Goal: Transaction & Acquisition: Register for event/course

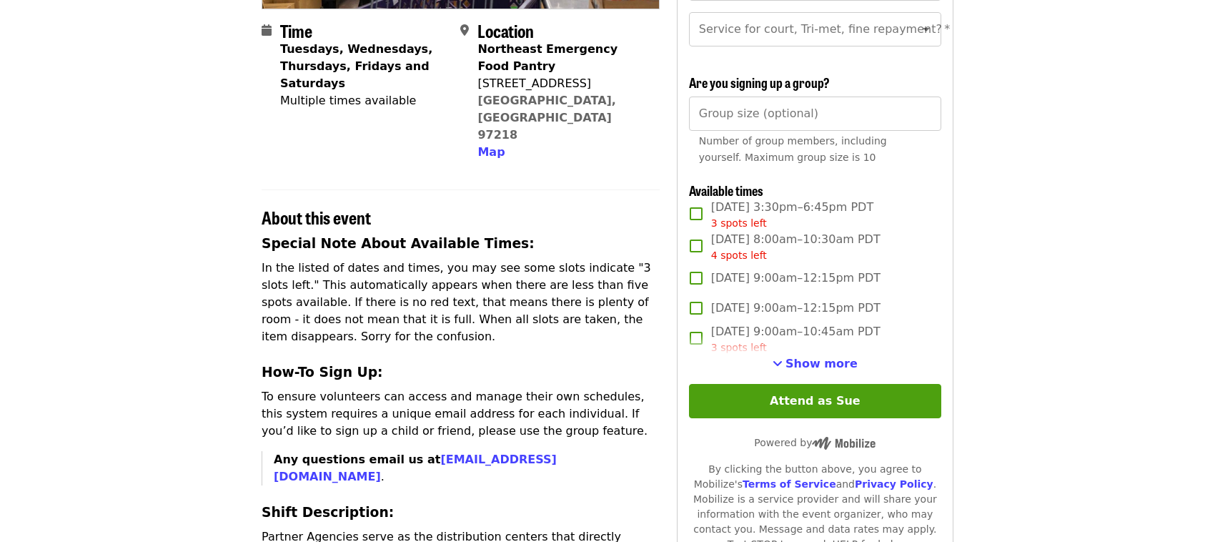
scroll to position [327, 0]
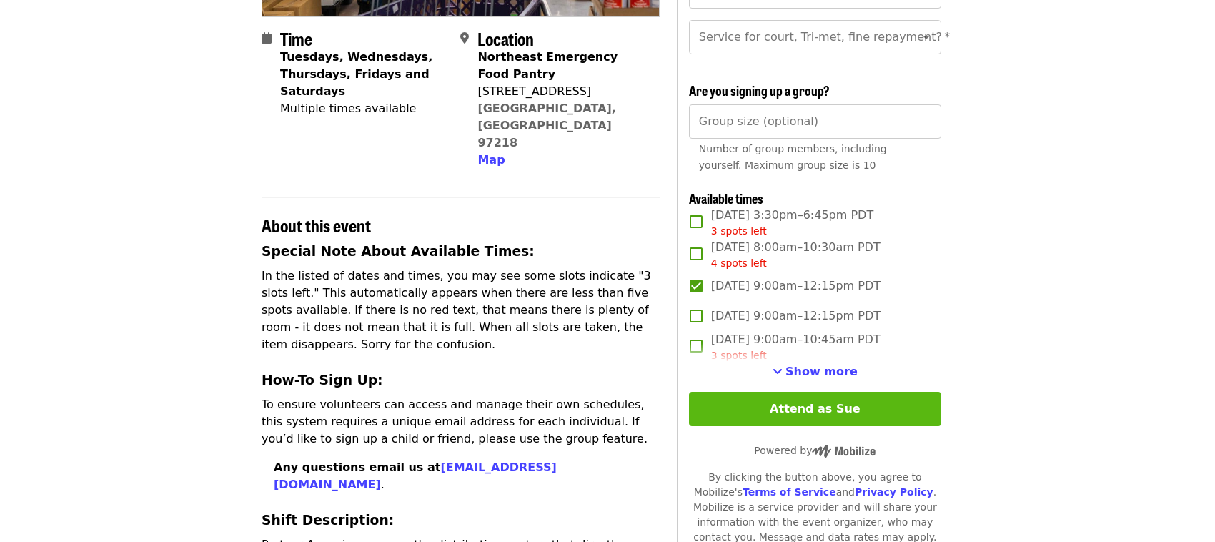
click at [813, 414] on button "Attend as Sue" at bounding box center [815, 409] width 252 height 34
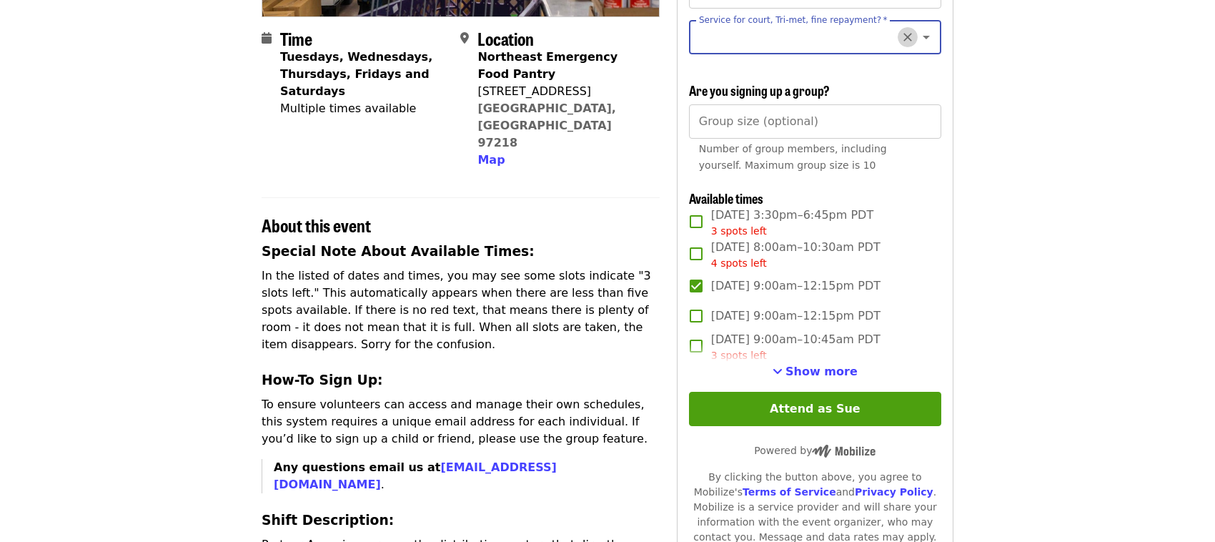
click at [900, 39] on icon "Clear" at bounding box center [907, 37] width 14 height 14
click at [918, 39] on icon "Open" at bounding box center [926, 37] width 17 height 17
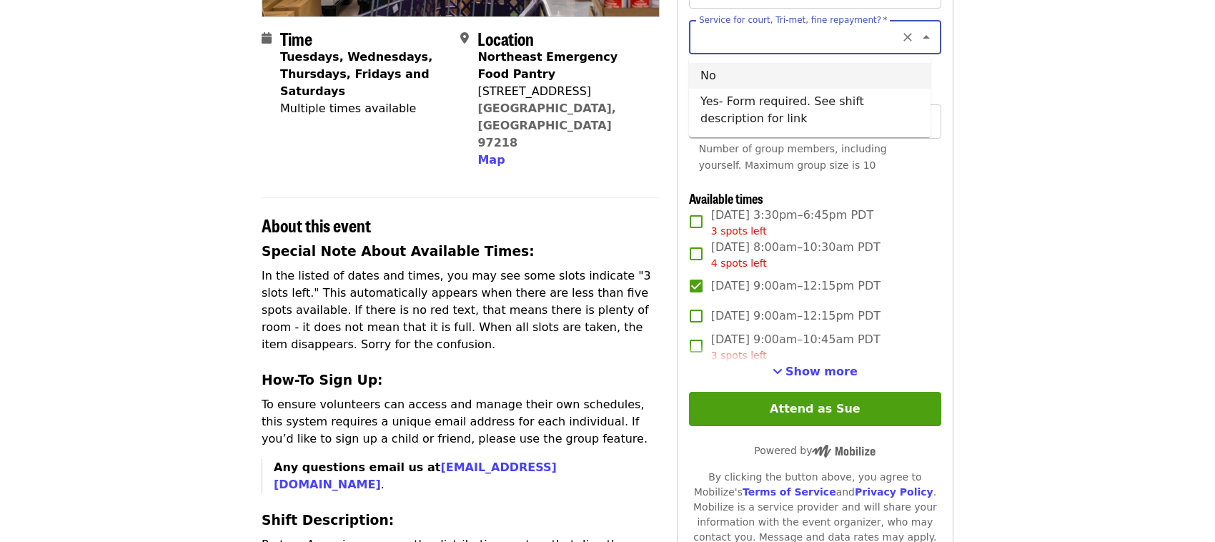
click at [712, 74] on li "No" at bounding box center [810, 76] width 242 height 26
type input "**"
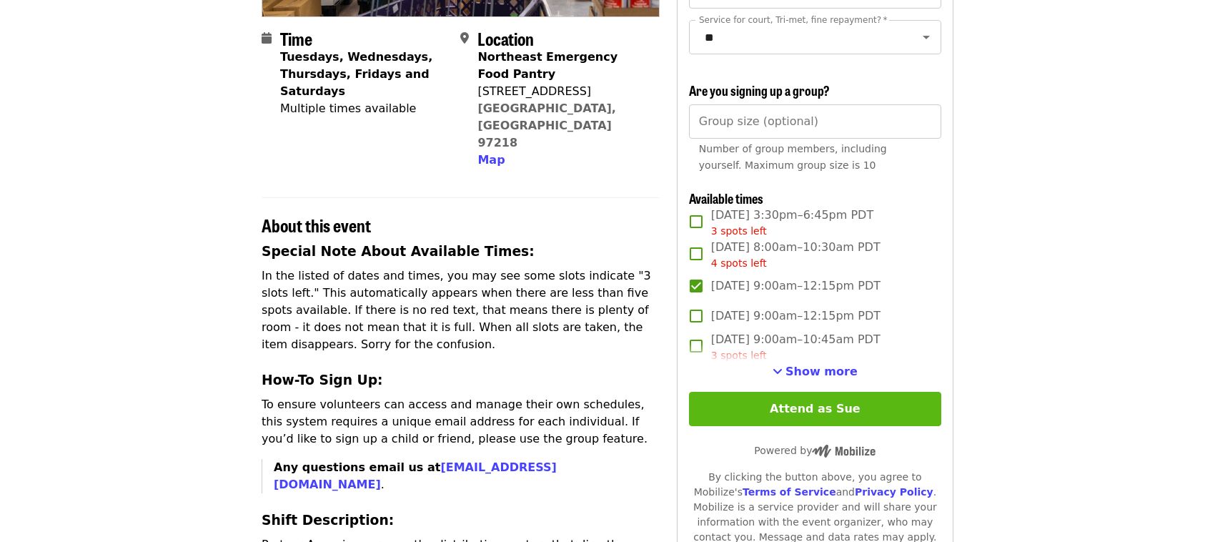
click at [805, 418] on button "Attend as Sue" at bounding box center [815, 409] width 252 height 34
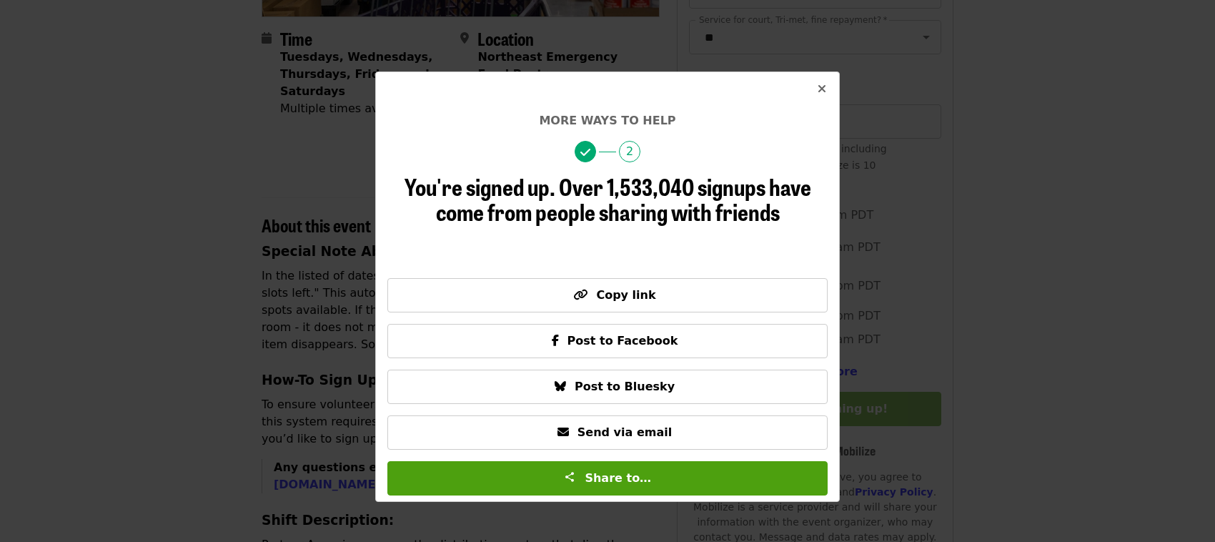
click at [820, 87] on icon "times icon" at bounding box center [822, 89] width 9 height 14
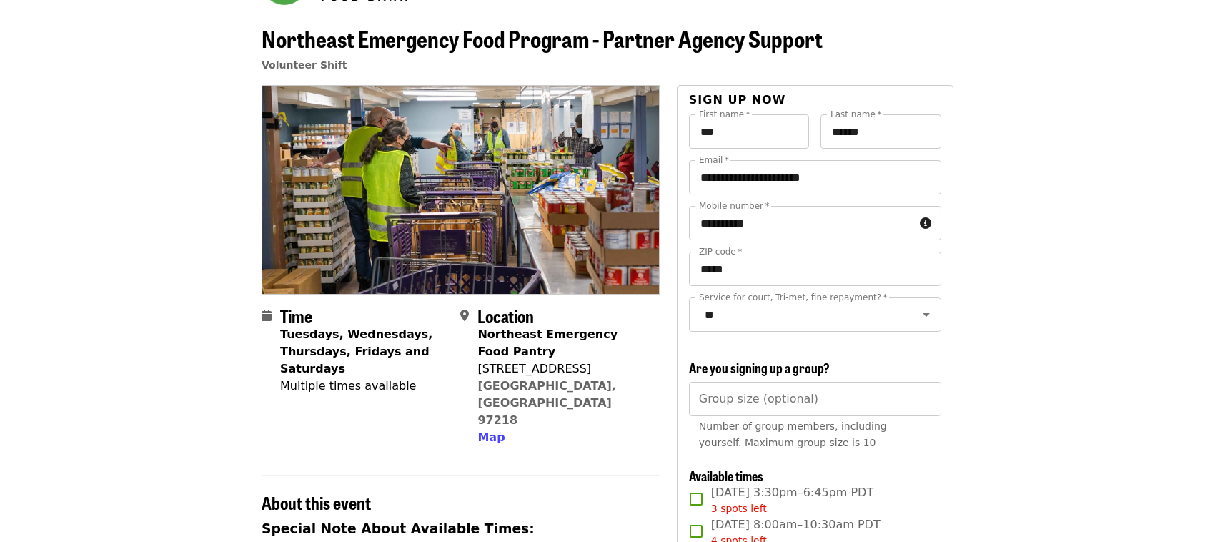
scroll to position [0, 0]
